Goal: Transaction & Acquisition: Purchase product/service

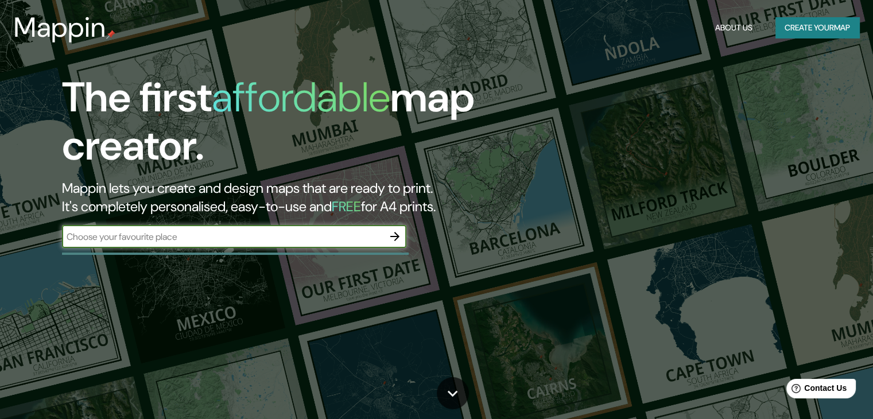
click at [269, 242] on input "text" at bounding box center [223, 236] width 322 height 13
type input "cu, coyoacan, [GEOGRAPHIC_DATA]"
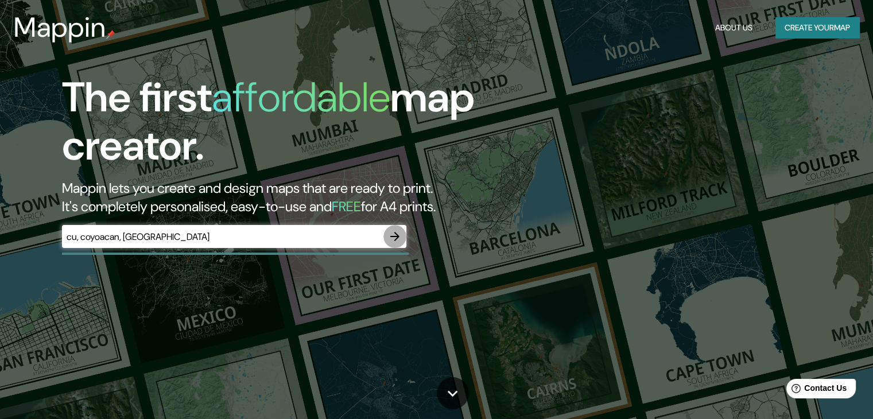
click at [400, 236] on icon "button" at bounding box center [395, 237] width 14 height 14
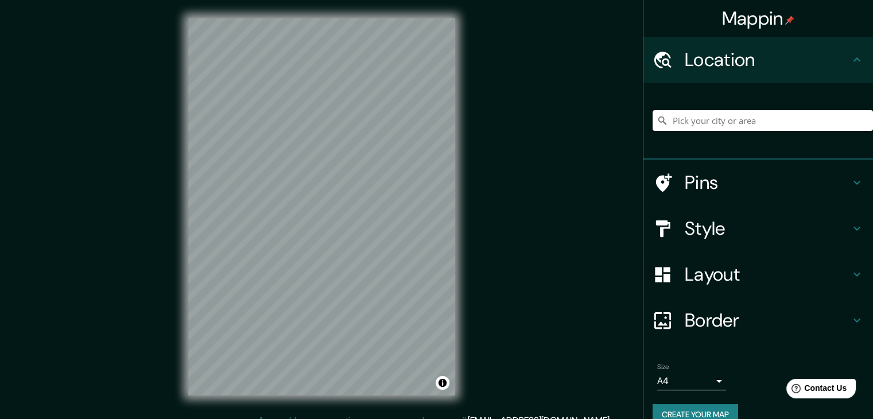
click at [726, 118] on input "Pick your city or area" at bounding box center [763, 120] width 220 height 21
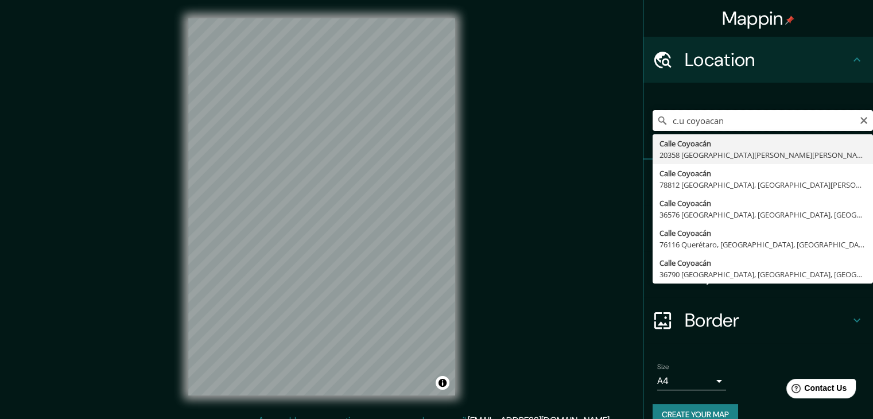
click at [758, 116] on input "c.u coyoacan" at bounding box center [763, 120] width 220 height 21
click at [758, 115] on input "c.u coyoacan" at bounding box center [763, 120] width 220 height 21
paste input "C.U. [GEOGRAPHIC_DATA], 040510, CDMX"
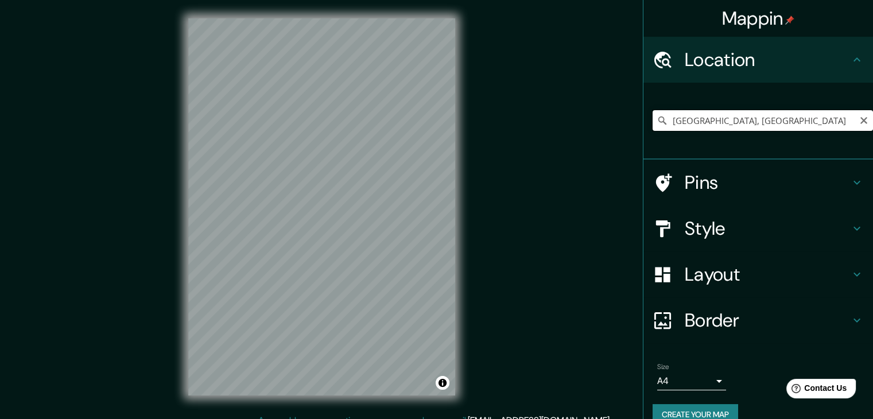
click at [721, 115] on input "[GEOGRAPHIC_DATA], [GEOGRAPHIC_DATA]" at bounding box center [763, 120] width 220 height 21
click at [721, 114] on input "[GEOGRAPHIC_DATA], [GEOGRAPHIC_DATA]" at bounding box center [763, 120] width 220 height 21
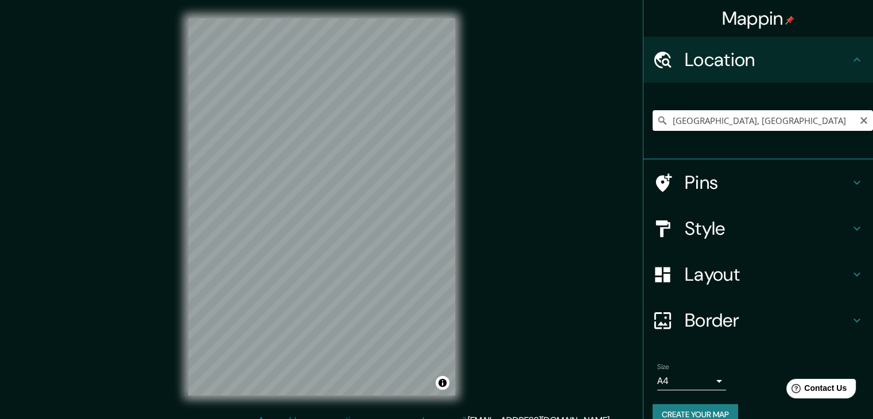
click at [721, 113] on input "[GEOGRAPHIC_DATA], [GEOGRAPHIC_DATA]" at bounding box center [763, 120] width 220 height 21
paste input ".U. [GEOGRAPHIC_DATA], 040510, CDMX"
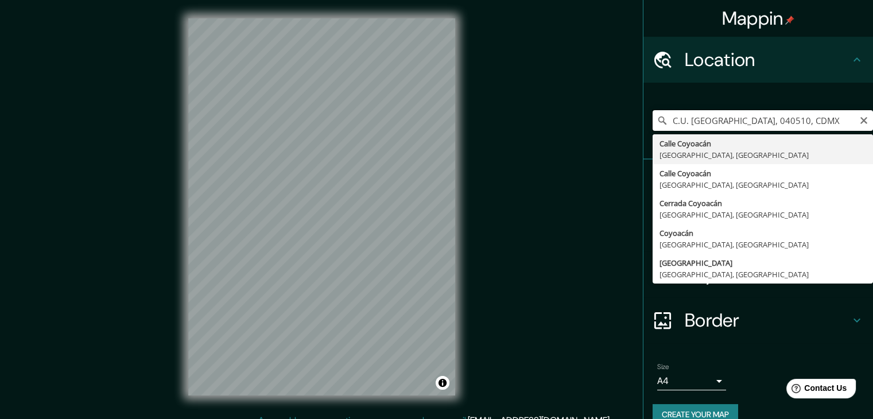
type input "[GEOGRAPHIC_DATA], [GEOGRAPHIC_DATA]"
